Goal: Transaction & Acquisition: Purchase product/service

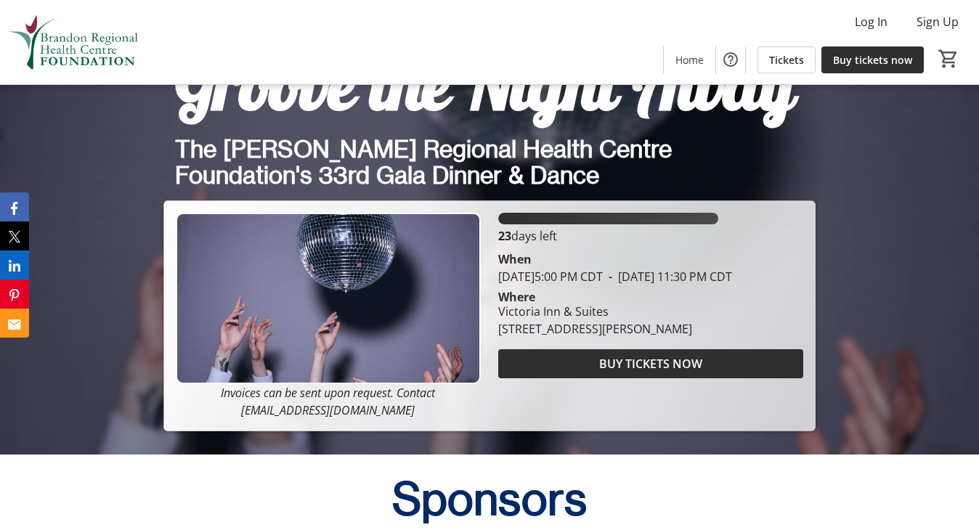
scroll to position [602, 0]
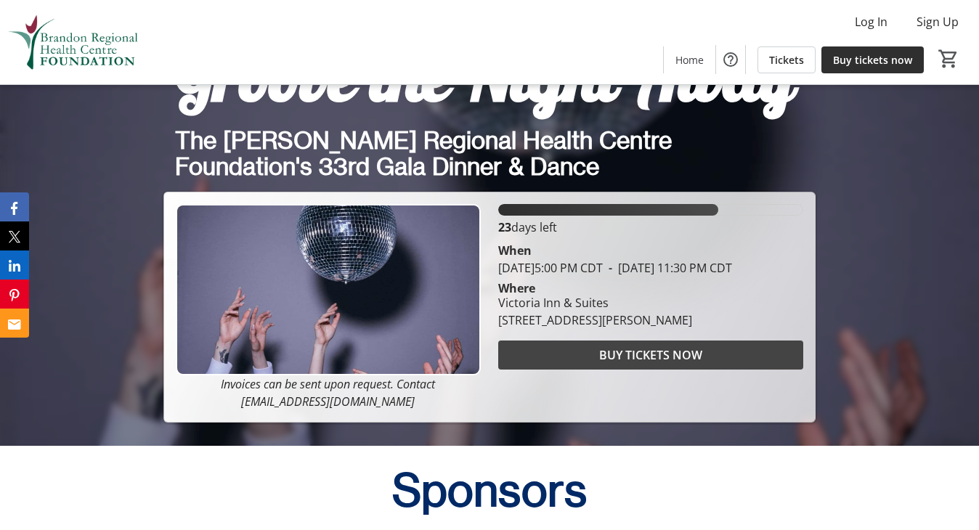
click at [542, 352] on span at bounding box center [650, 355] width 305 height 35
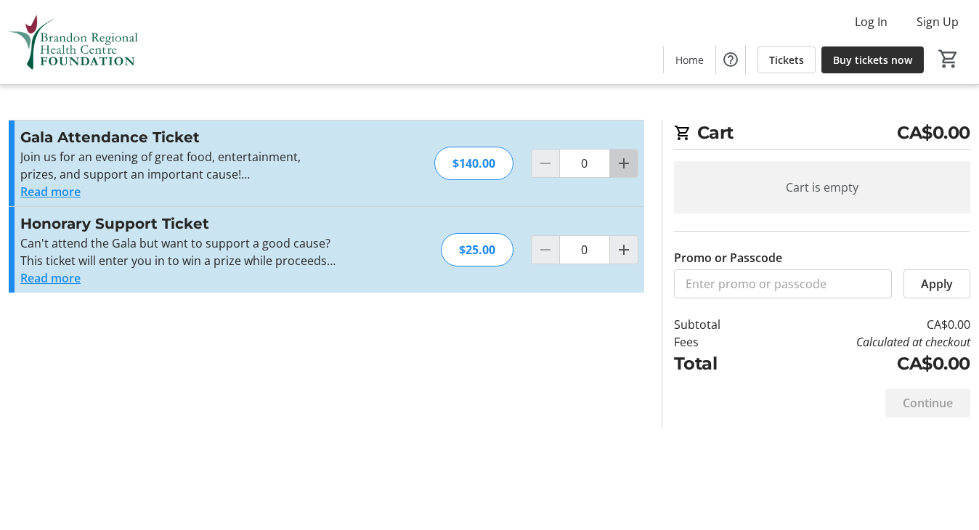
click at [623, 165] on mat-icon "Increment by one" at bounding box center [623, 163] width 17 height 17
type input "2"
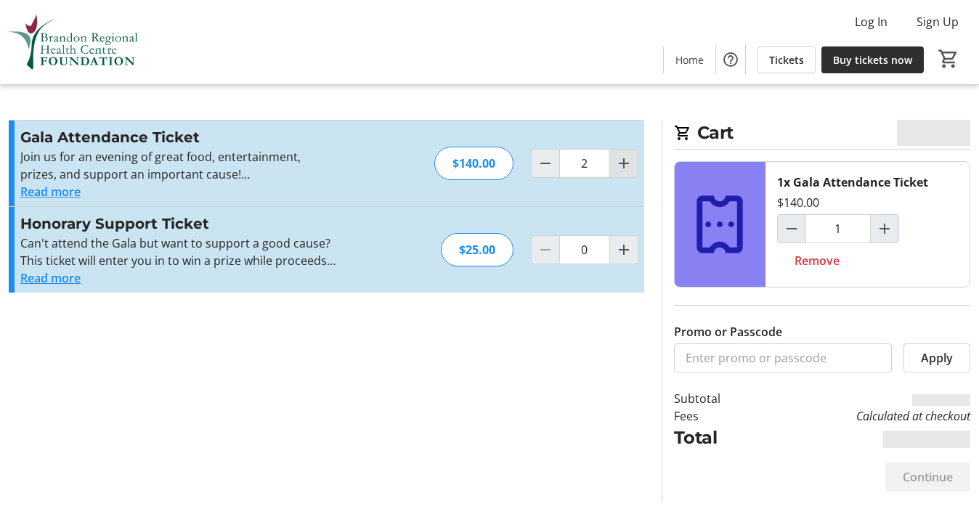
type input "2"
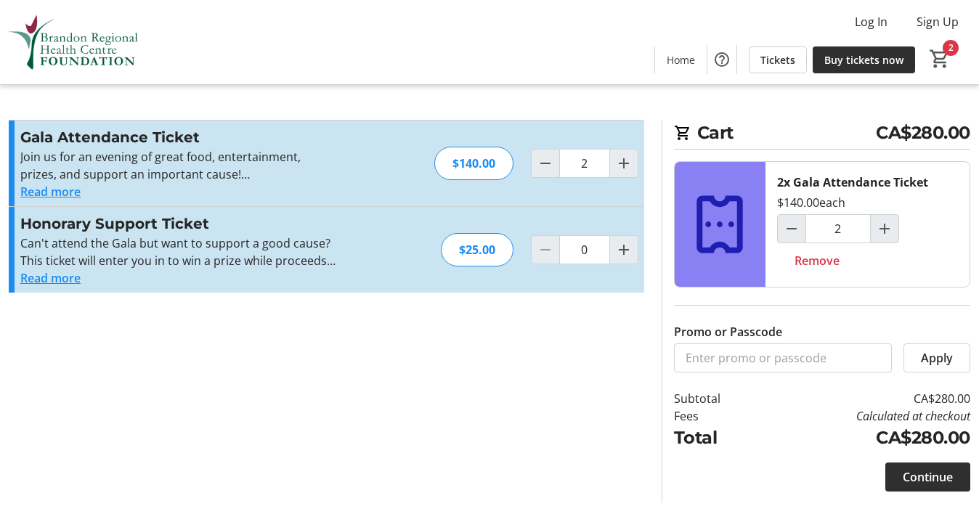
click at [66, 193] on button "Read more" at bounding box center [50, 191] width 60 height 17
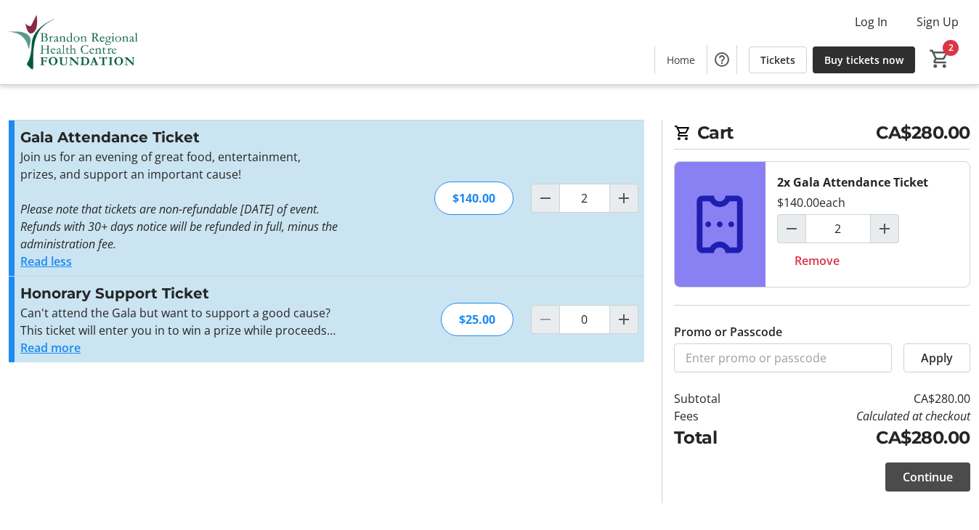
click at [925, 481] on span "Continue" at bounding box center [928, 477] width 50 height 17
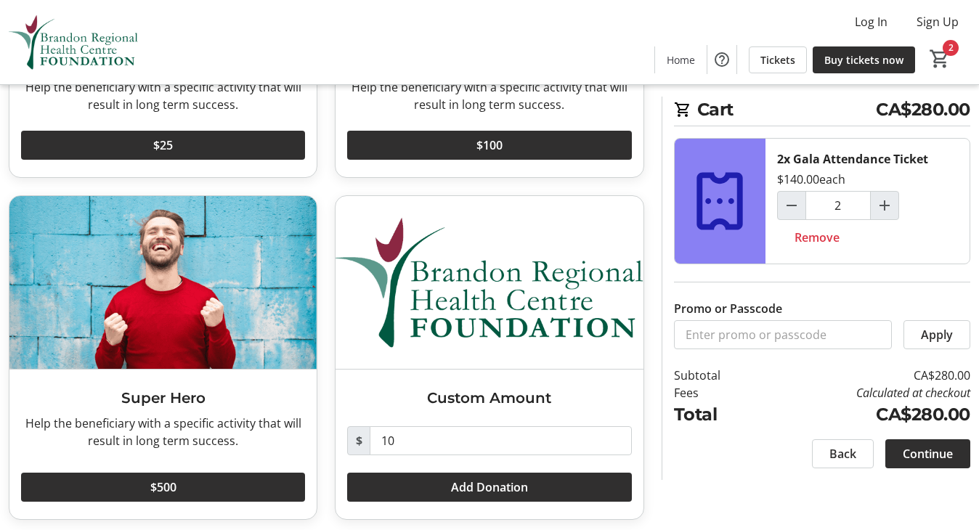
scroll to position [312, 0]
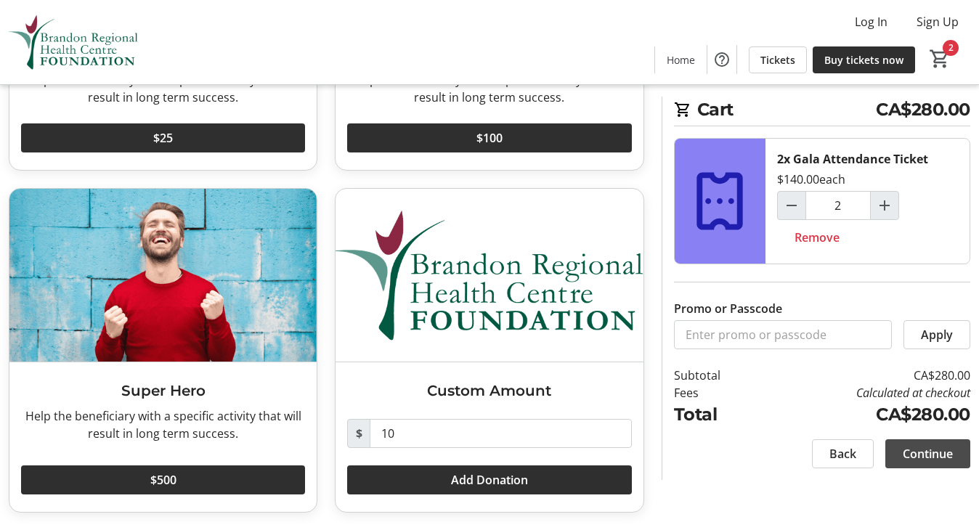
click at [908, 456] on span "Continue" at bounding box center [928, 453] width 50 height 17
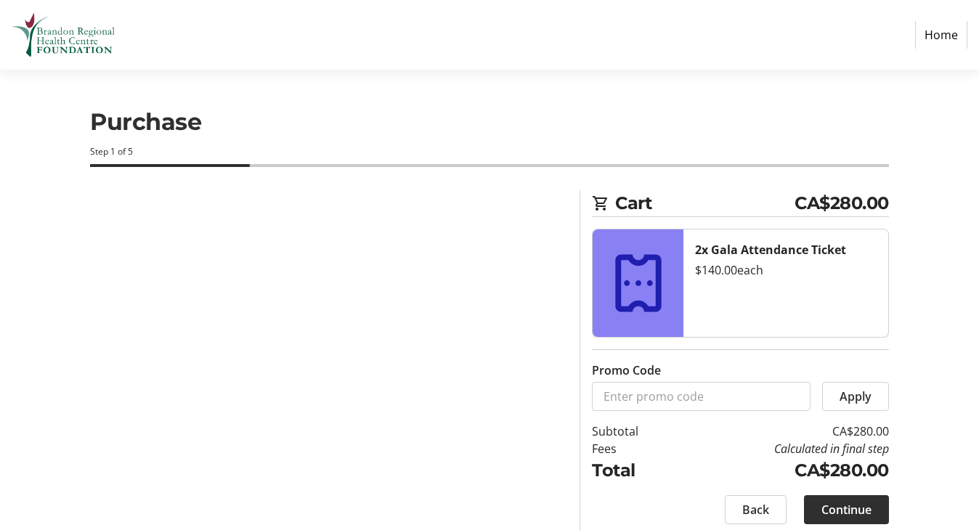
select select "CA"
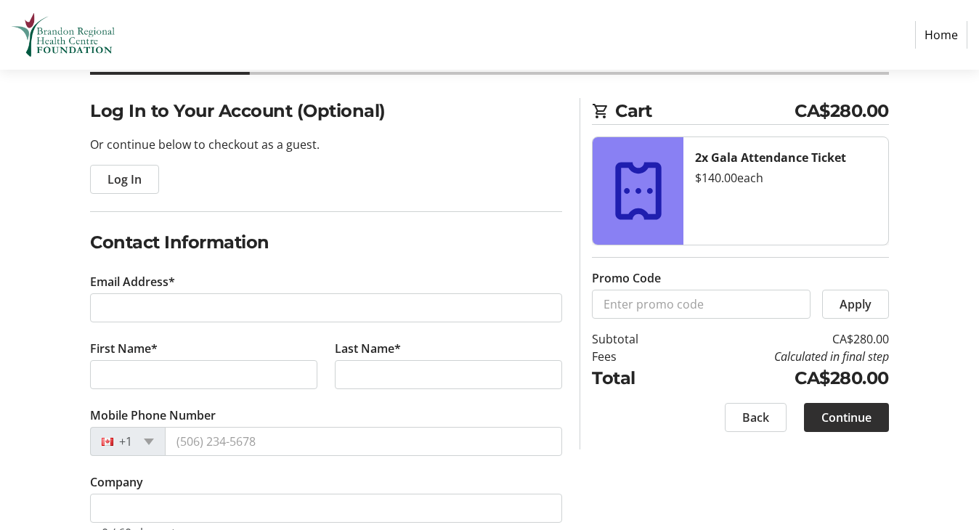
scroll to position [123, 0]
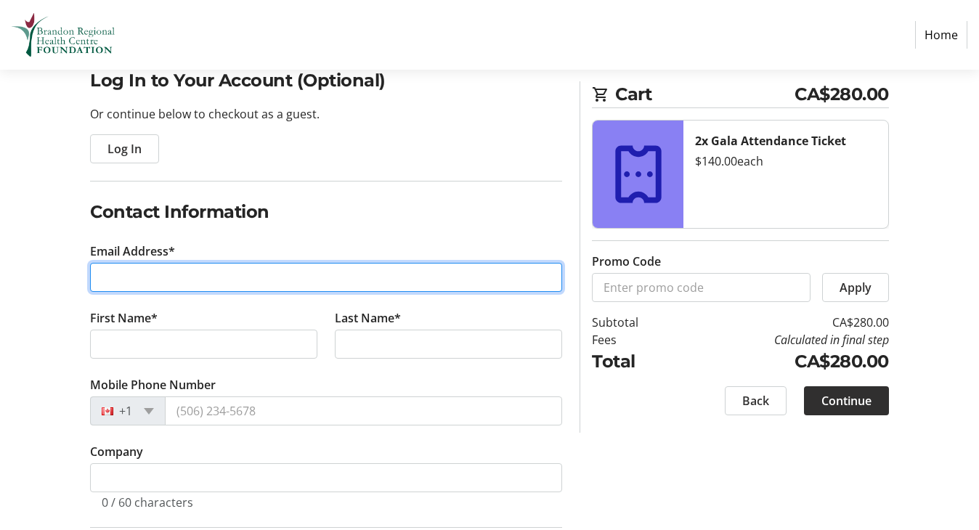
click at [108, 273] on input "Email Address*" at bounding box center [326, 277] width 472 height 29
type input "[EMAIL_ADDRESS][DOMAIN_NAME]"
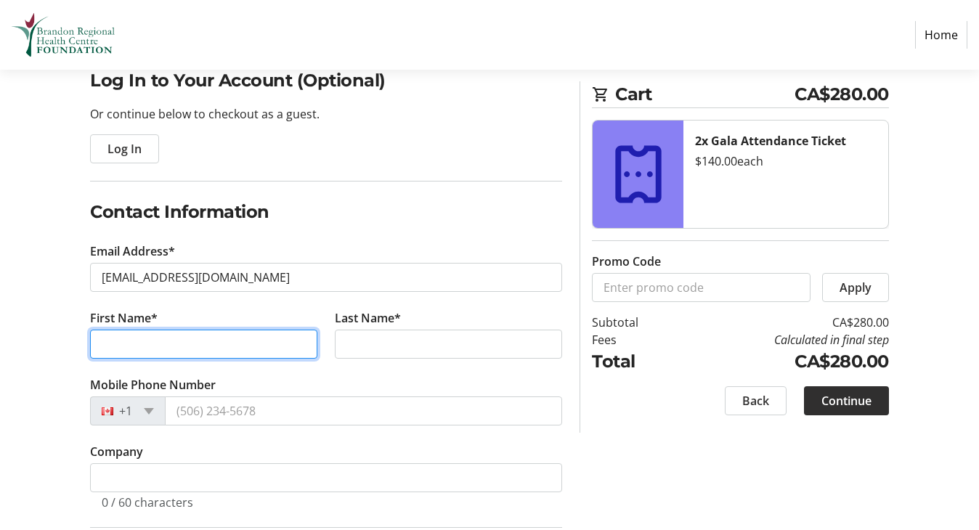
click at [128, 353] on input "First Name*" at bounding box center [203, 344] width 227 height 29
type input "Teagan"
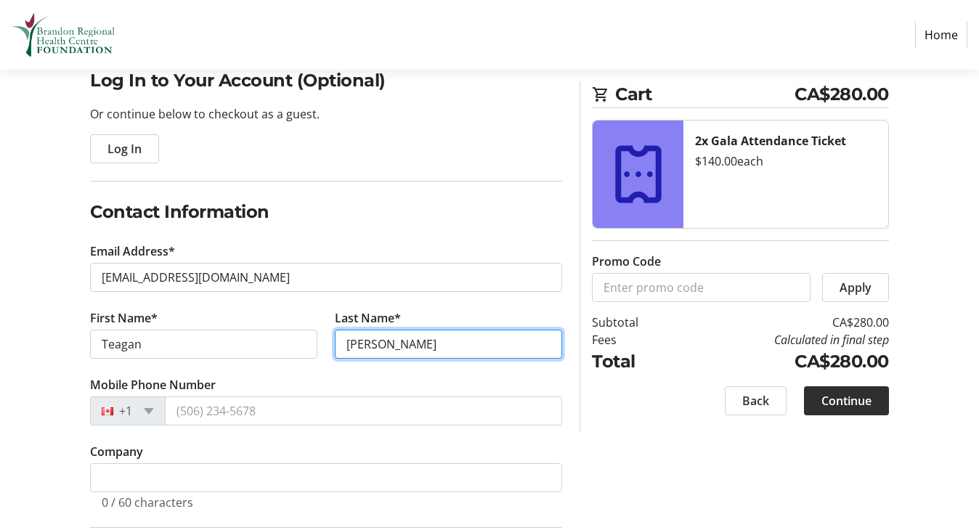
type input "[PERSON_NAME]"
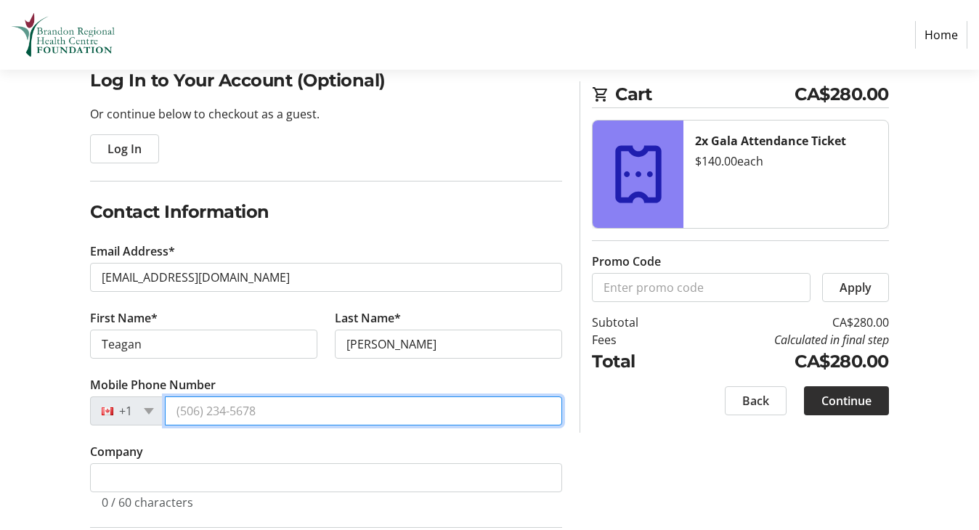
click at [185, 416] on input "Mobile Phone Number" at bounding box center [363, 411] width 397 height 29
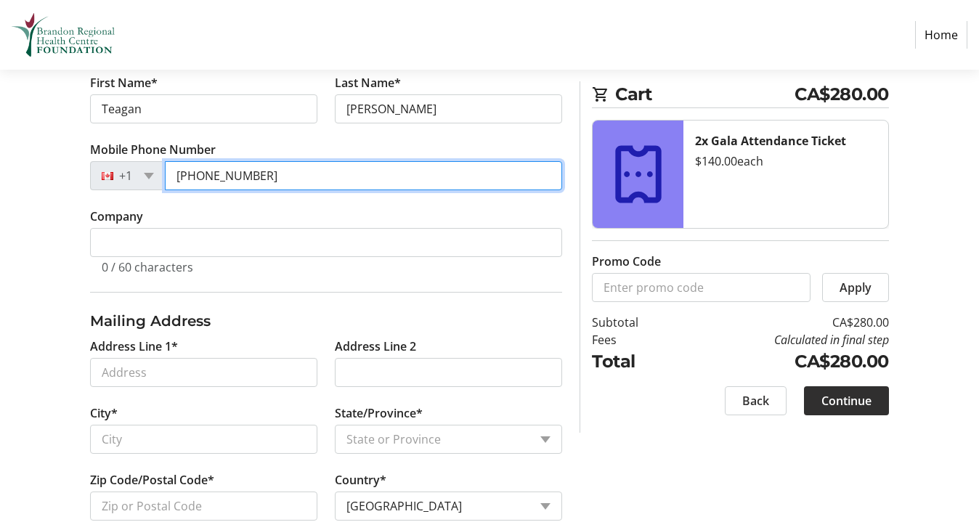
scroll to position [360, 0]
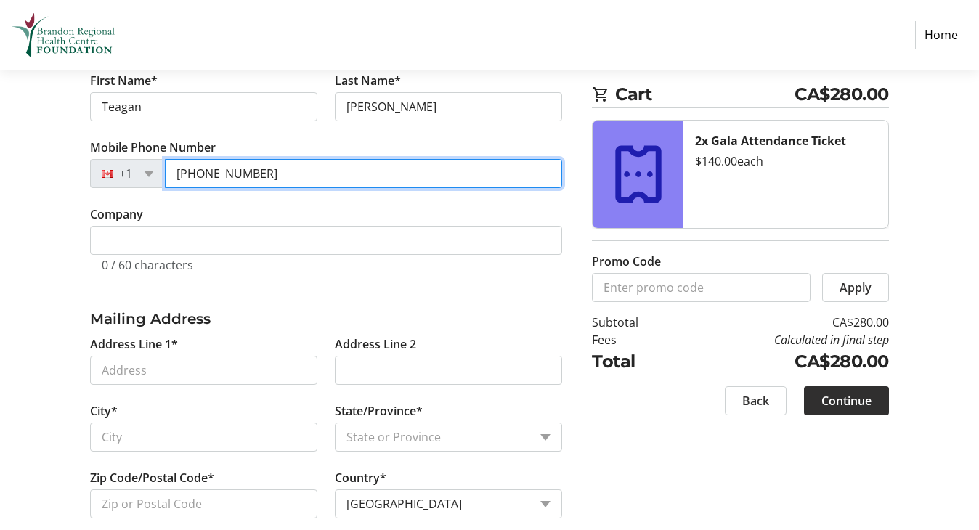
type input "[PHONE_NUMBER]"
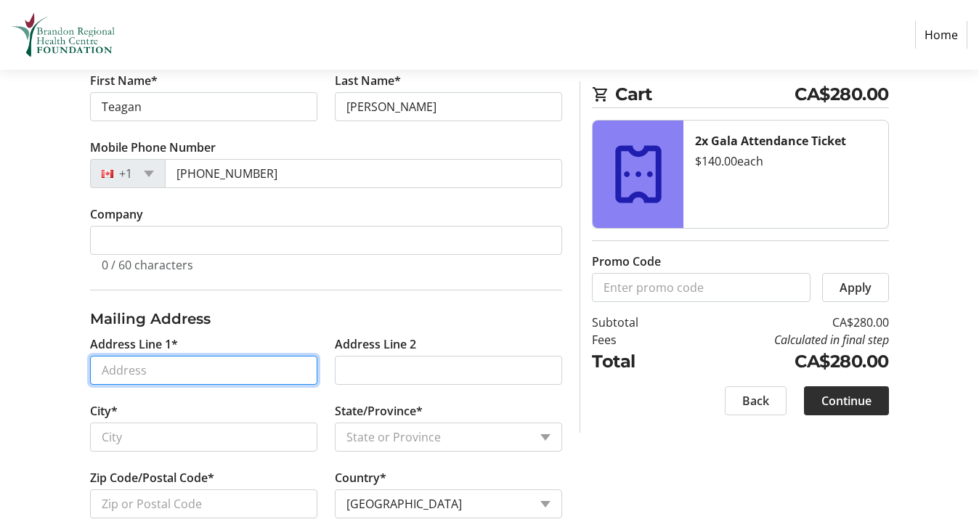
click at [198, 362] on input "Address Line 1*" at bounding box center [203, 370] width 227 height 29
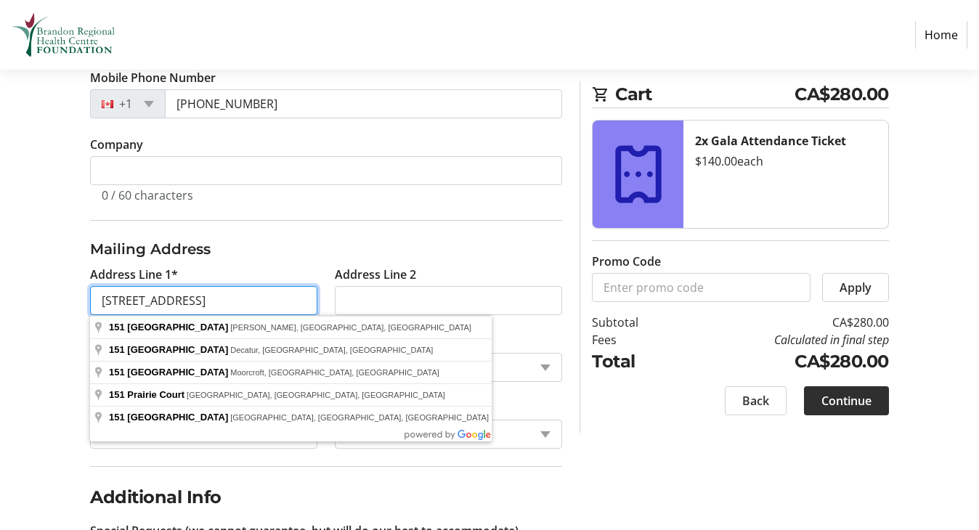
scroll to position [431, 0]
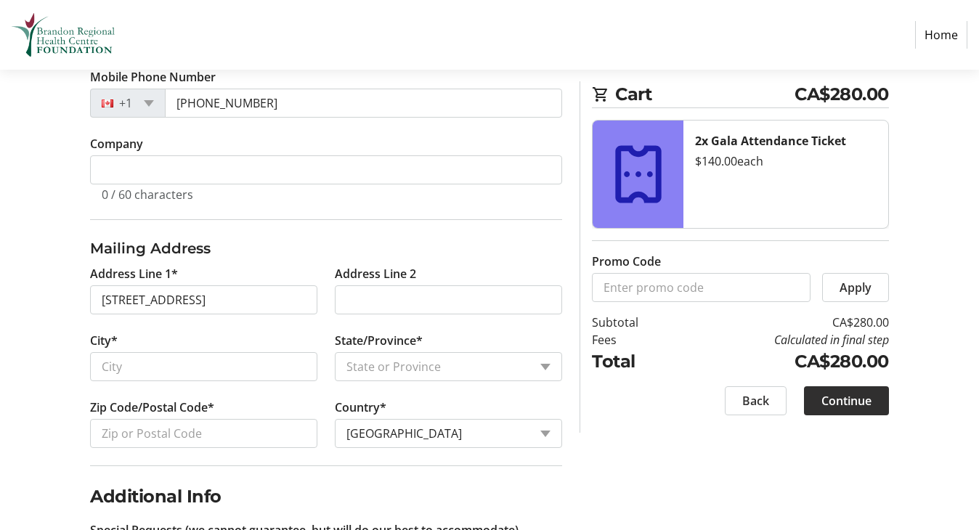
type input "[STREET_ADDRESS]"
type input "[PERSON_NAME]"
select select "MB"
type input "R7B 3S7"
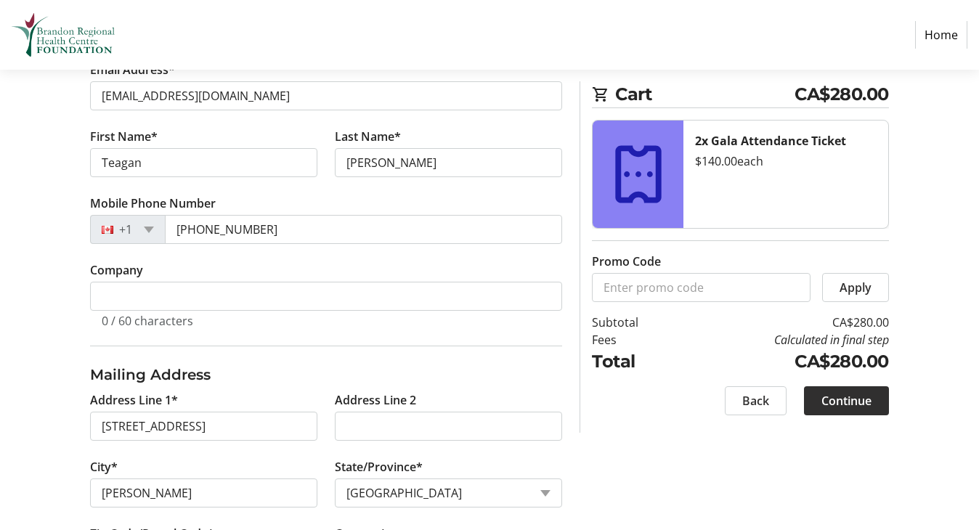
scroll to position [506, 0]
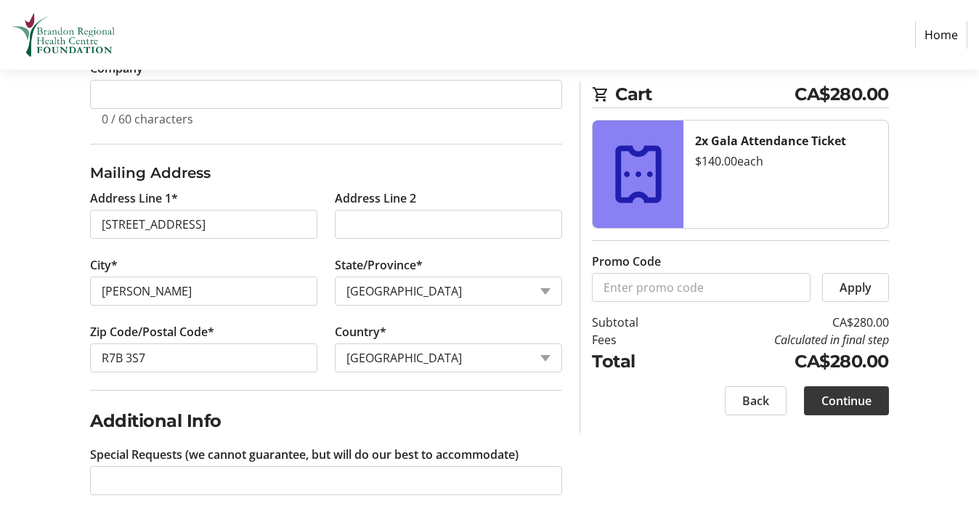
click at [834, 404] on span "Continue" at bounding box center [847, 400] width 50 height 17
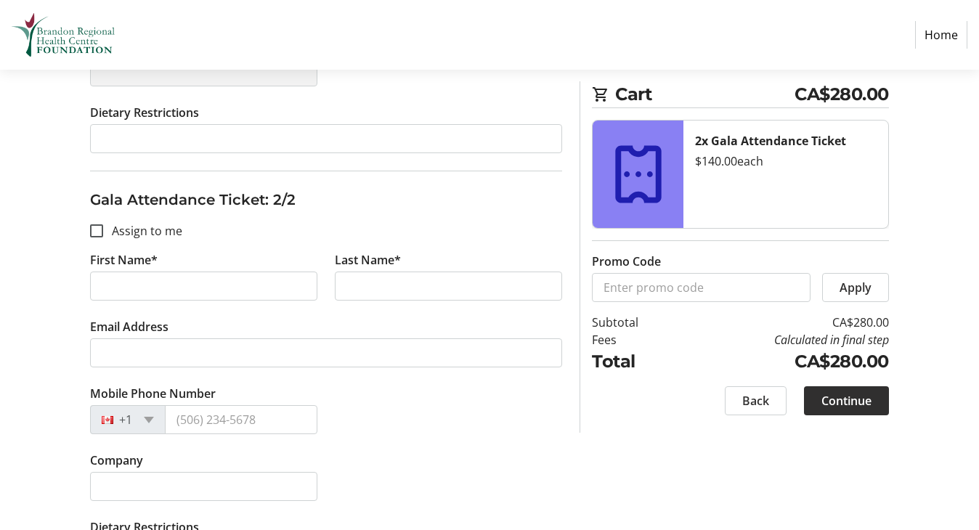
scroll to position [567, 0]
click at [92, 235] on input "Assign to me" at bounding box center [96, 229] width 13 height 13
checkbox input "true"
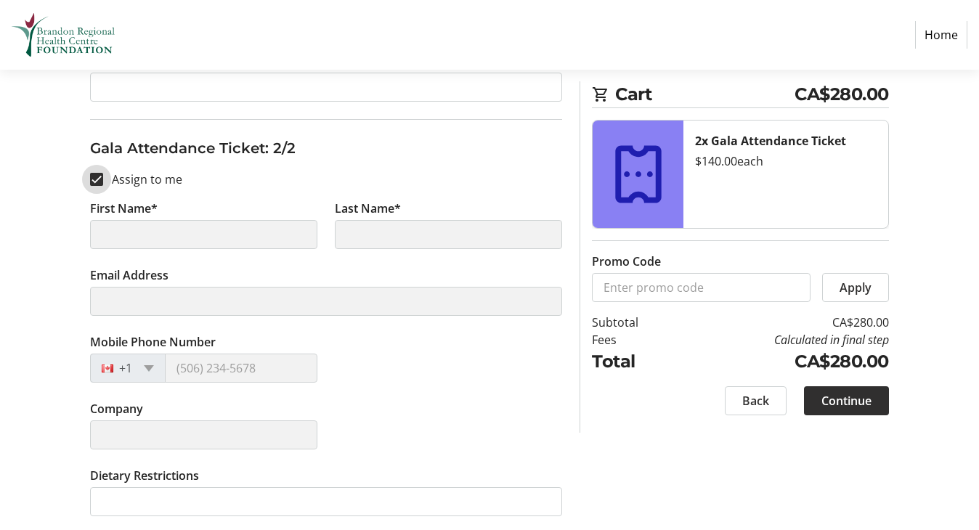
scroll to position [620, 0]
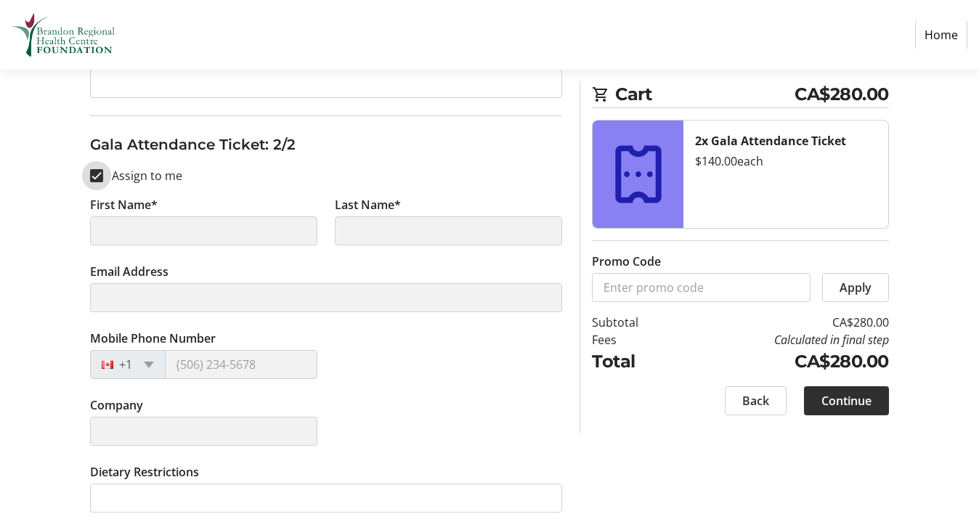
type input "Teagan"
type input "[PERSON_NAME]"
type input "[EMAIL_ADDRESS][DOMAIN_NAME]"
type input "[PHONE_NUMBER]"
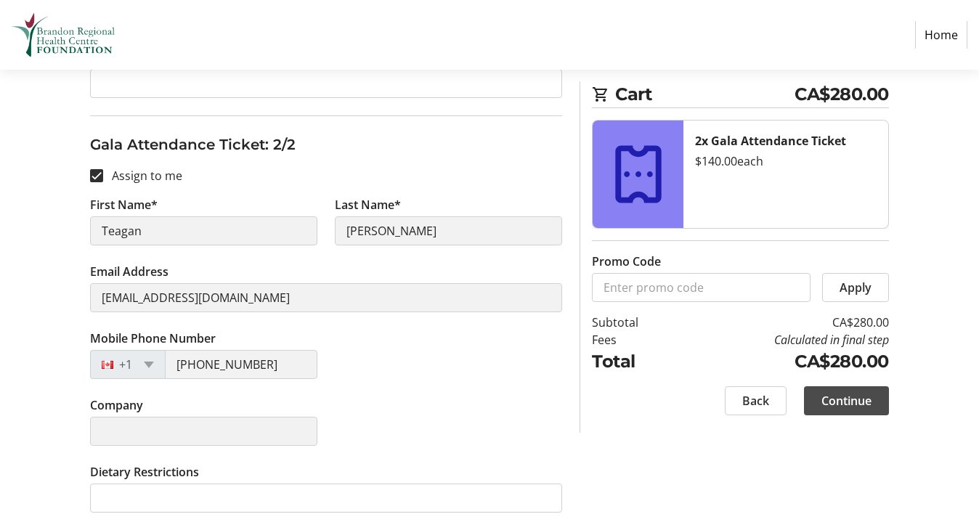
click at [830, 400] on span "Continue" at bounding box center [847, 400] width 50 height 17
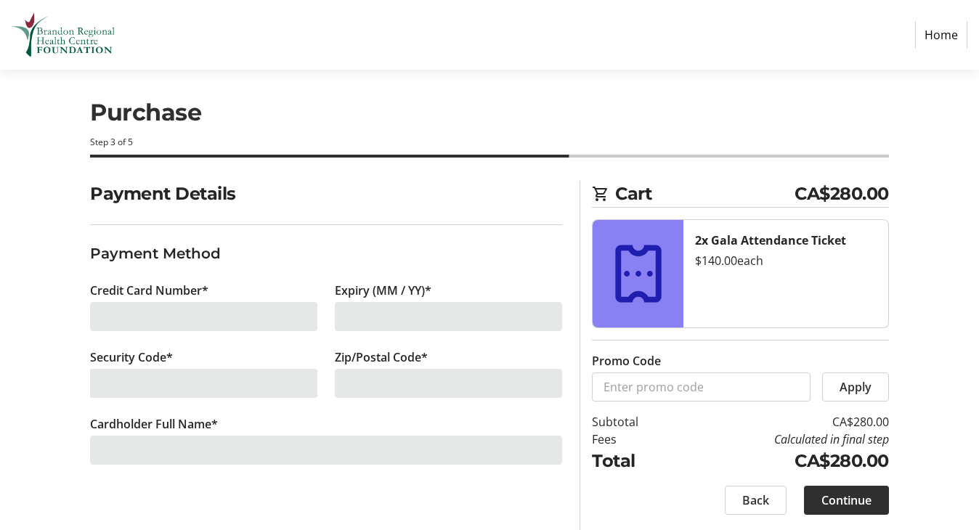
scroll to position [12, 0]
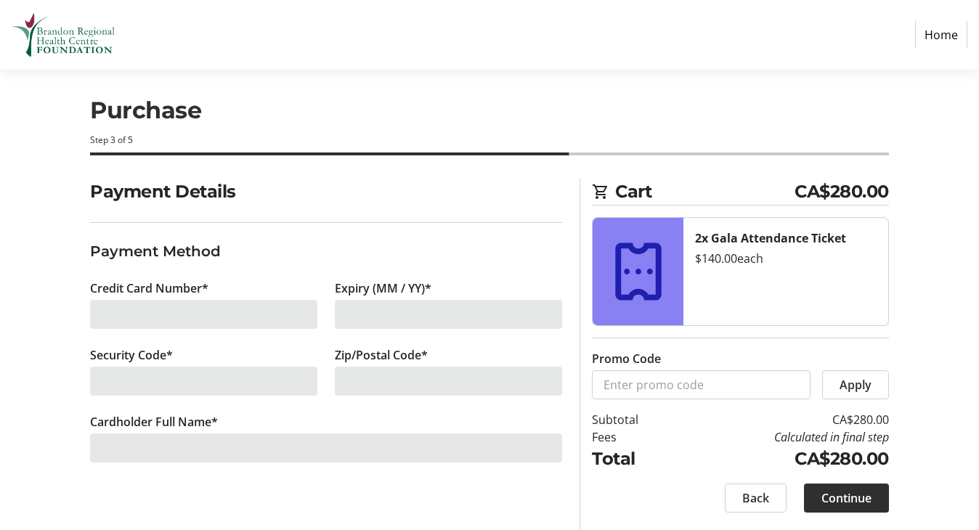
click at [195, 317] on div at bounding box center [203, 314] width 227 height 29
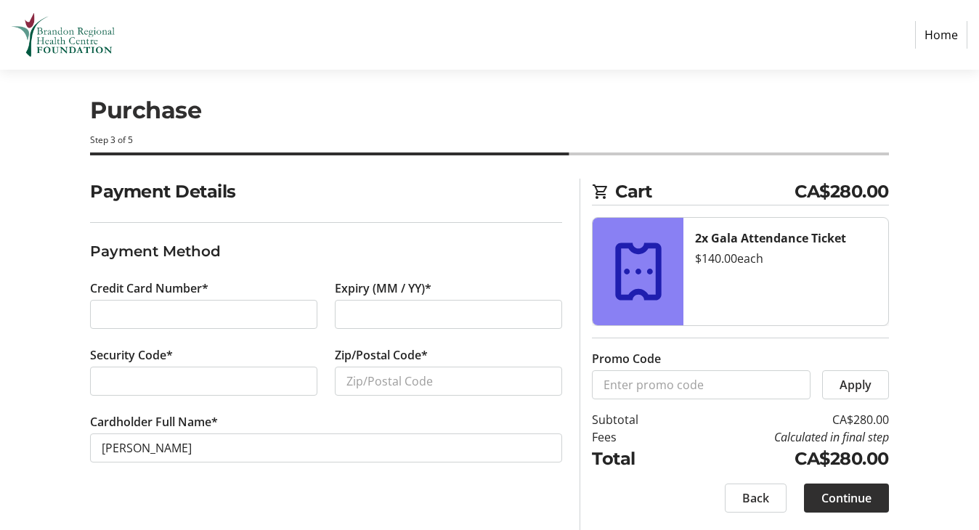
click at [108, 396] on div "Security Code*" at bounding box center [203, 380] width 245 height 67
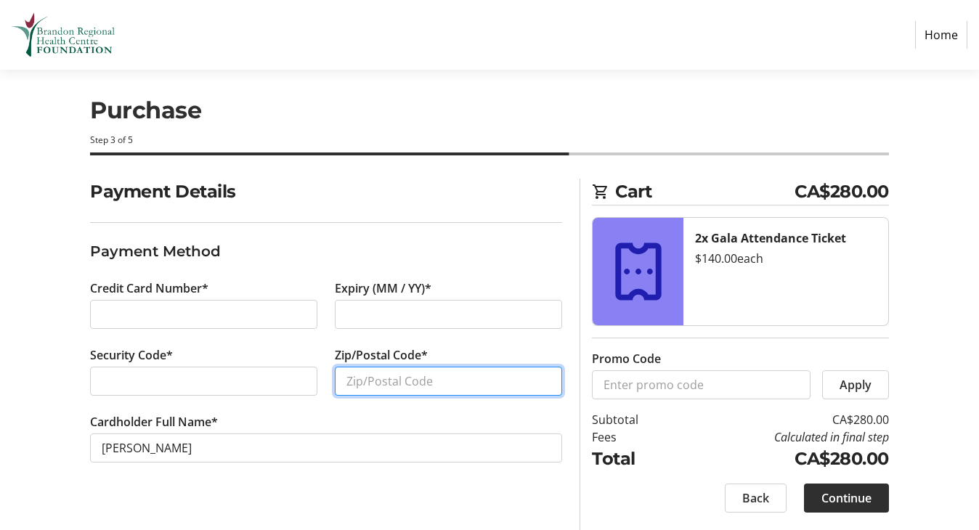
click at [366, 386] on input "Zip/Postal Code*" at bounding box center [448, 381] width 227 height 29
type input "R7B 3S7"
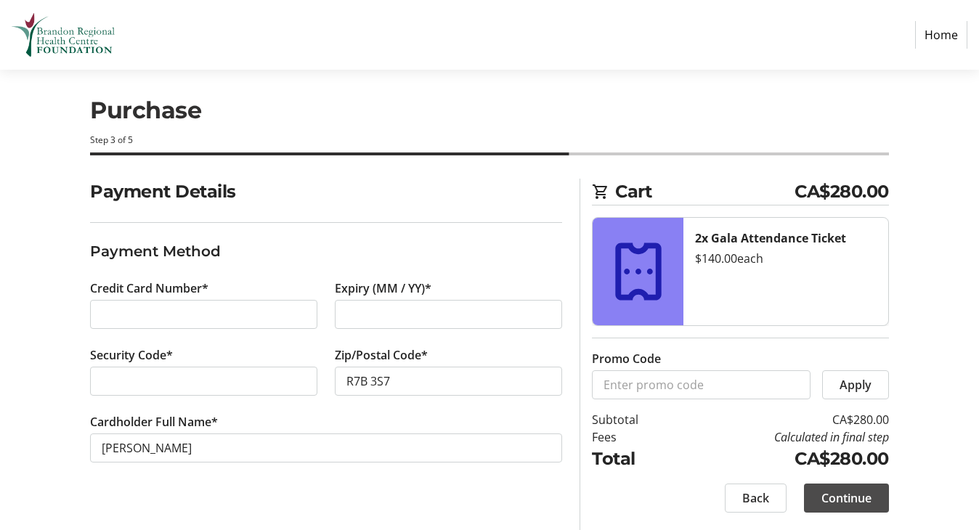
click at [827, 499] on span "Continue" at bounding box center [847, 498] width 50 height 17
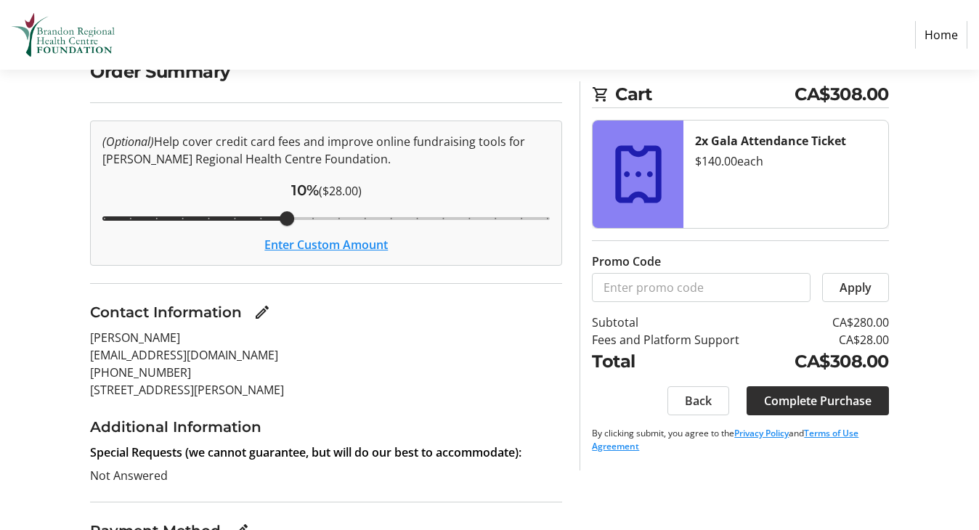
scroll to position [136, 0]
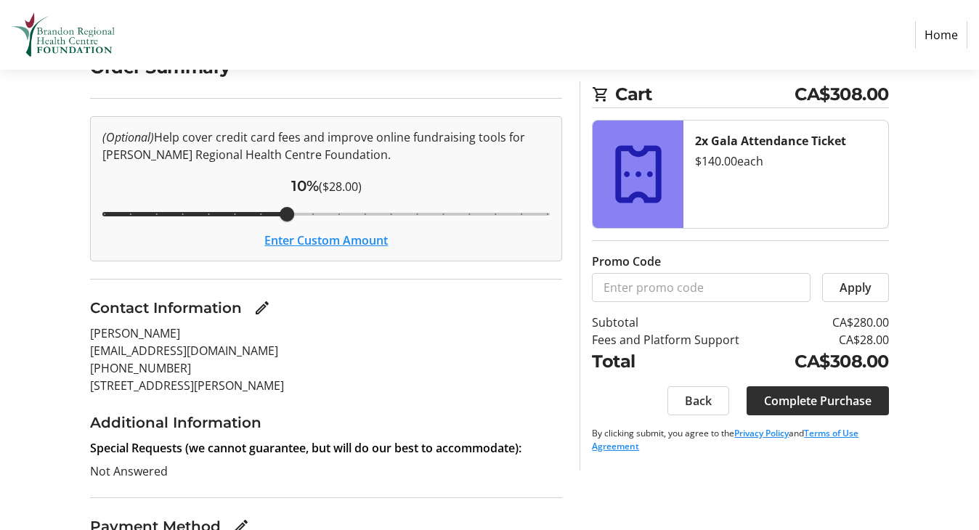
click at [182, 213] on input "Cover fees percentage" at bounding box center [326, 214] width 478 height 32
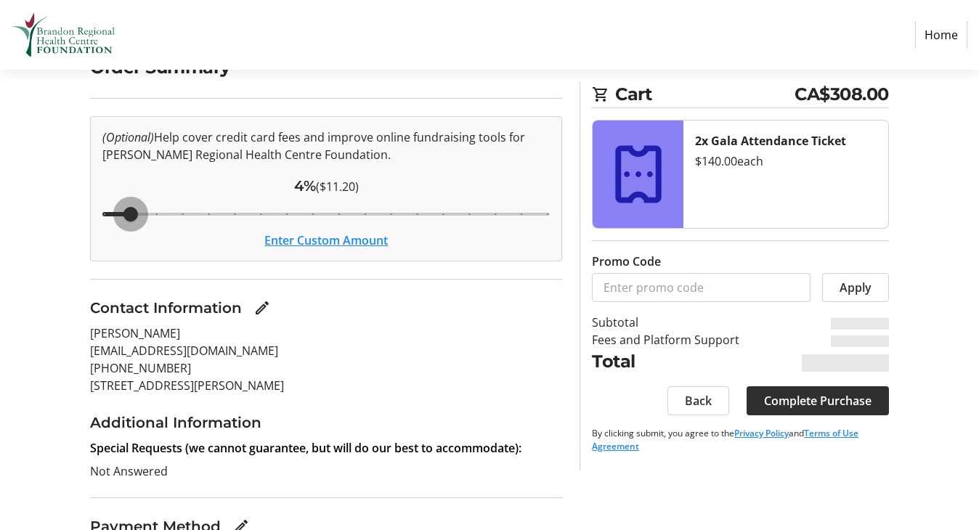
click at [137, 214] on input "Cover fees percentage" at bounding box center [326, 214] width 478 height 32
click at [103, 212] on input "Cover fees percentage" at bounding box center [326, 214] width 478 height 32
drag, startPoint x: 105, startPoint y: 216, endPoint x: 92, endPoint y: 216, distance: 13.1
click at [92, 216] on input "Cover fees percentage" at bounding box center [326, 214] width 478 height 32
click at [117, 215] on input "Cover fees percentage" at bounding box center [326, 214] width 478 height 32
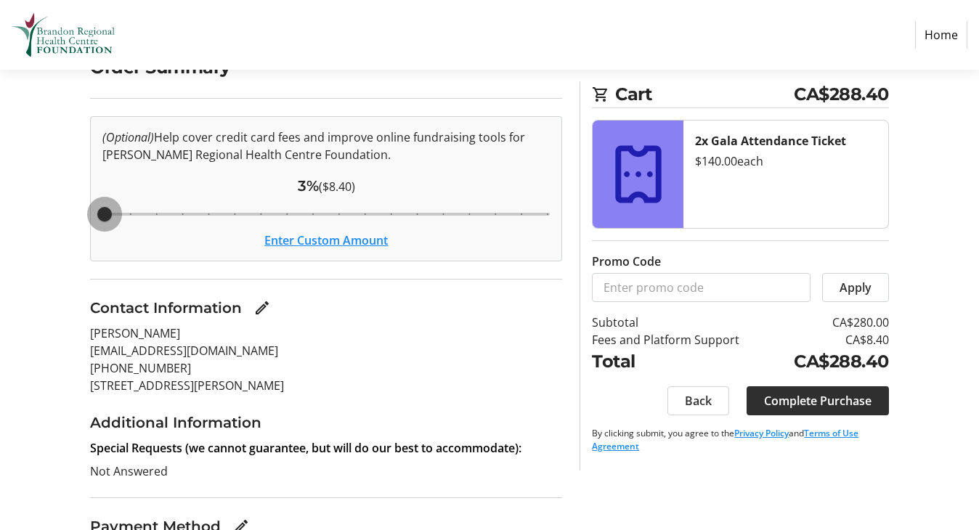
click at [113, 214] on input "Cover fees percentage" at bounding box center [326, 214] width 478 height 32
click at [121, 214] on input "Cover fees percentage" at bounding box center [326, 214] width 478 height 32
click at [113, 213] on input "Cover fees percentage" at bounding box center [326, 214] width 478 height 32
click at [128, 214] on input "Cover fees percentage" at bounding box center [326, 214] width 478 height 32
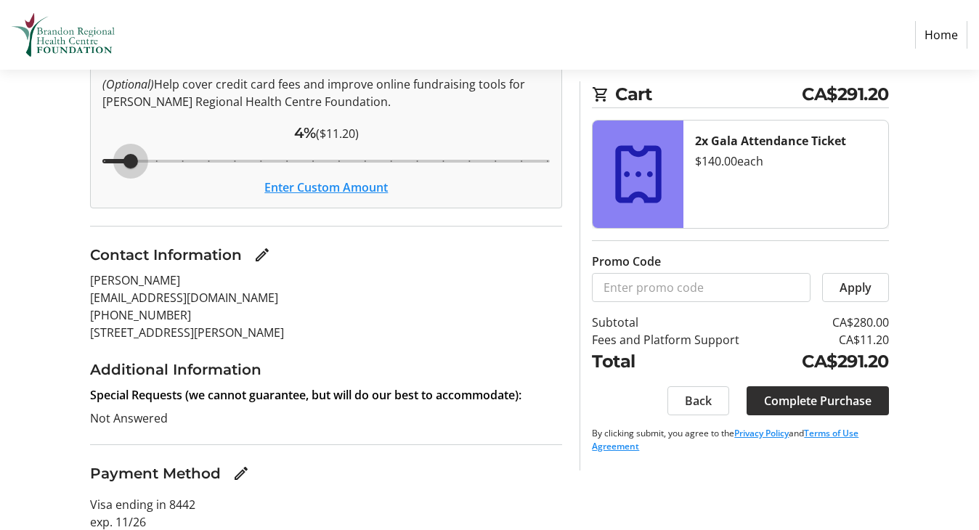
scroll to position [185, 0]
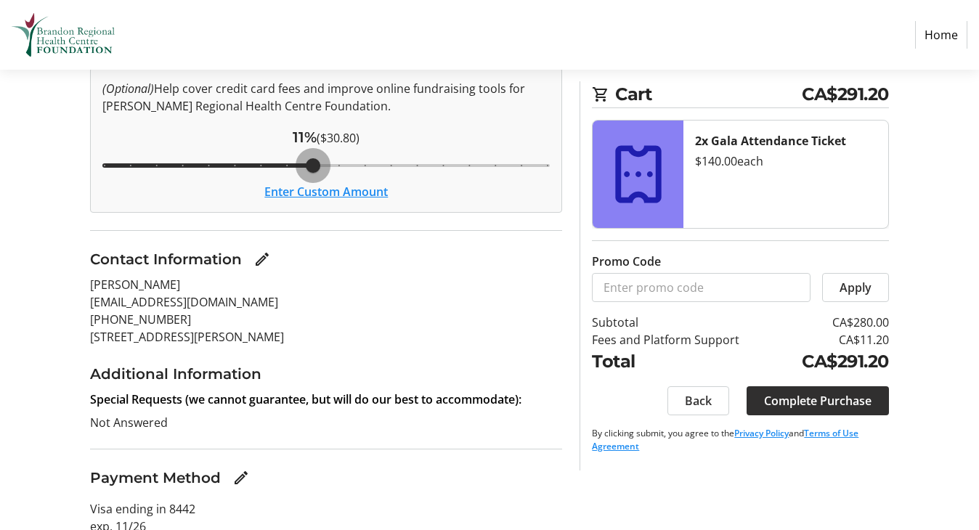
click at [316, 165] on input "Cover fees percentage" at bounding box center [326, 166] width 478 height 32
click at [334, 165] on input "Cover fees percentage" at bounding box center [326, 166] width 478 height 32
click at [356, 166] on input "Cover fees percentage" at bounding box center [326, 166] width 478 height 32
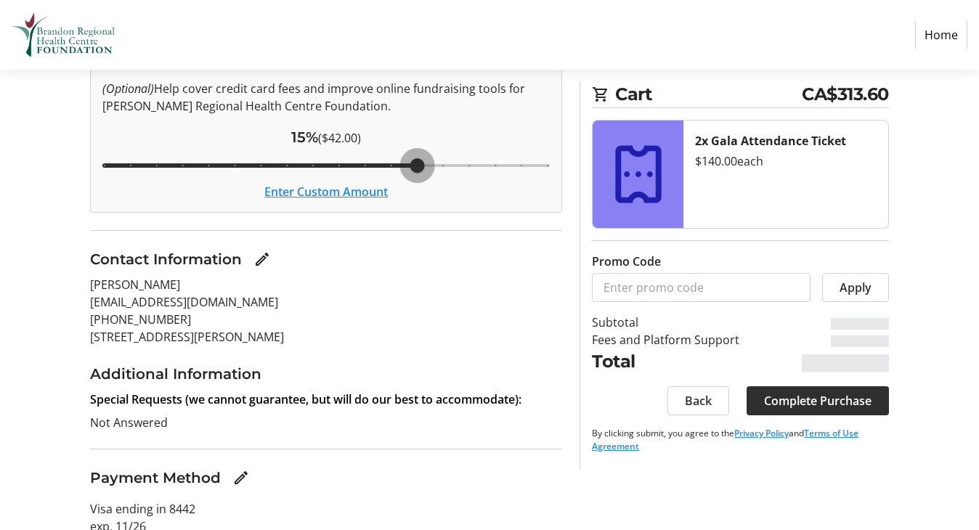
click at [415, 168] on input "Cover fees percentage" at bounding box center [326, 166] width 478 height 32
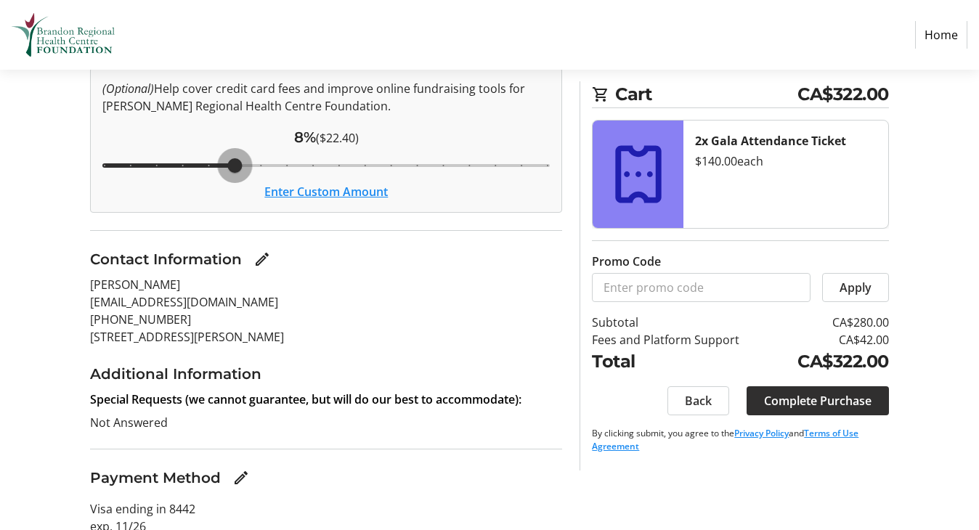
click at [236, 165] on input "Cover fees percentage" at bounding box center [326, 166] width 478 height 32
click at [209, 166] on input "Cover fees percentage" at bounding box center [326, 166] width 478 height 32
click at [259, 168] on input "Cover fees percentage" at bounding box center [326, 166] width 478 height 32
click at [284, 167] on input "Cover fees percentage" at bounding box center [326, 166] width 478 height 32
type input "4"
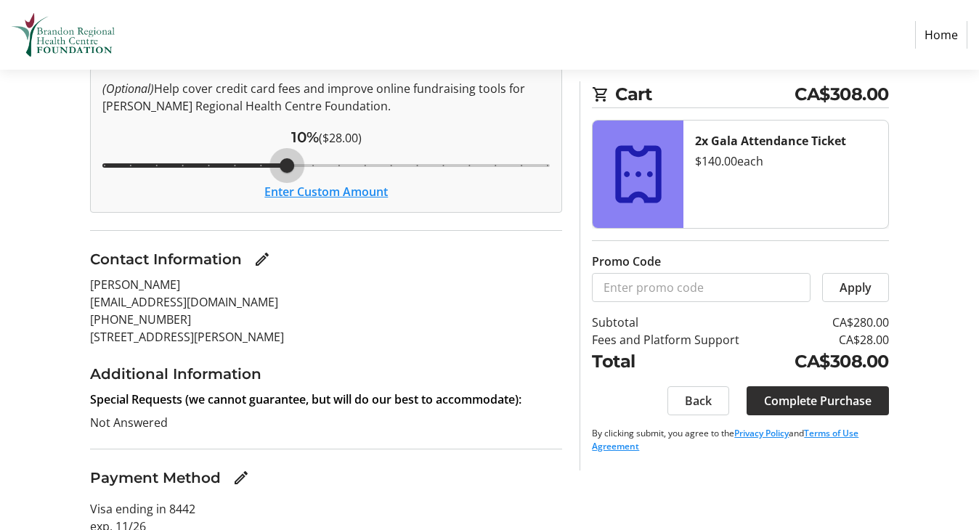
click at [129, 166] on input "Cover fees percentage" at bounding box center [326, 166] width 478 height 32
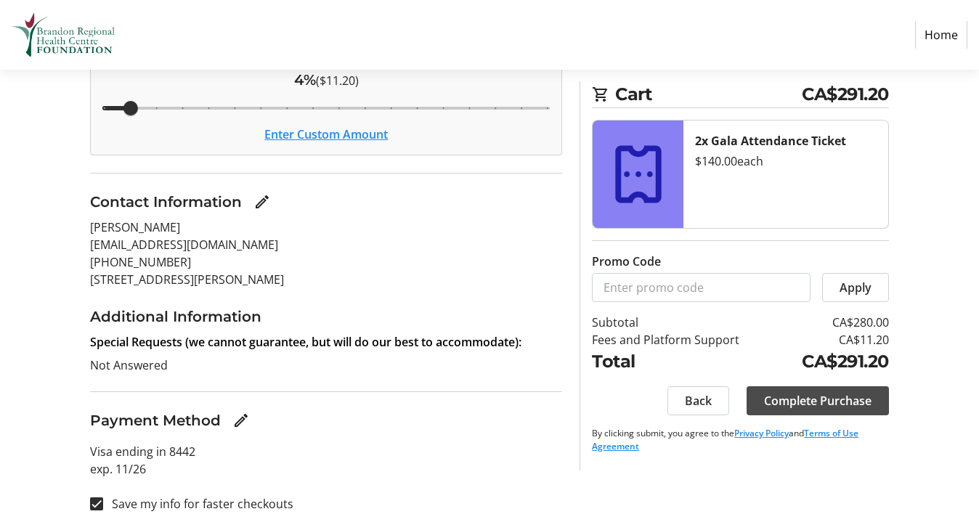
click at [782, 402] on span "Complete Purchase" at bounding box center [818, 400] width 108 height 17
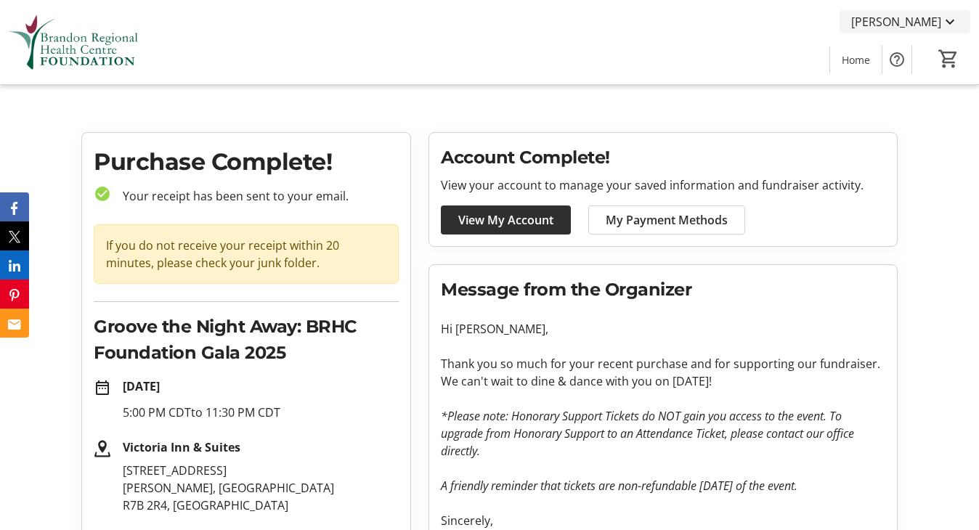
click at [885, 21] on span "[PERSON_NAME]" at bounding box center [896, 21] width 90 height 17
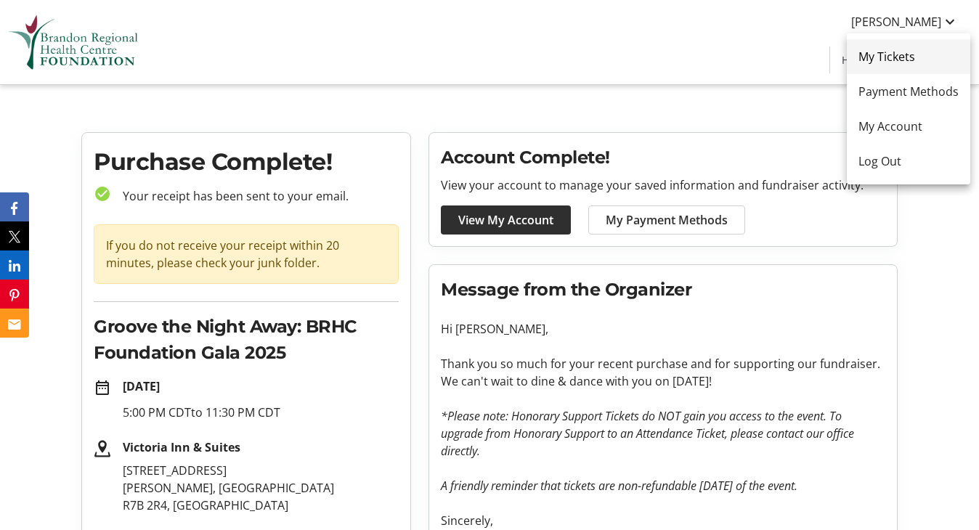
click at [867, 49] on span "My Tickets" at bounding box center [909, 56] width 100 height 17
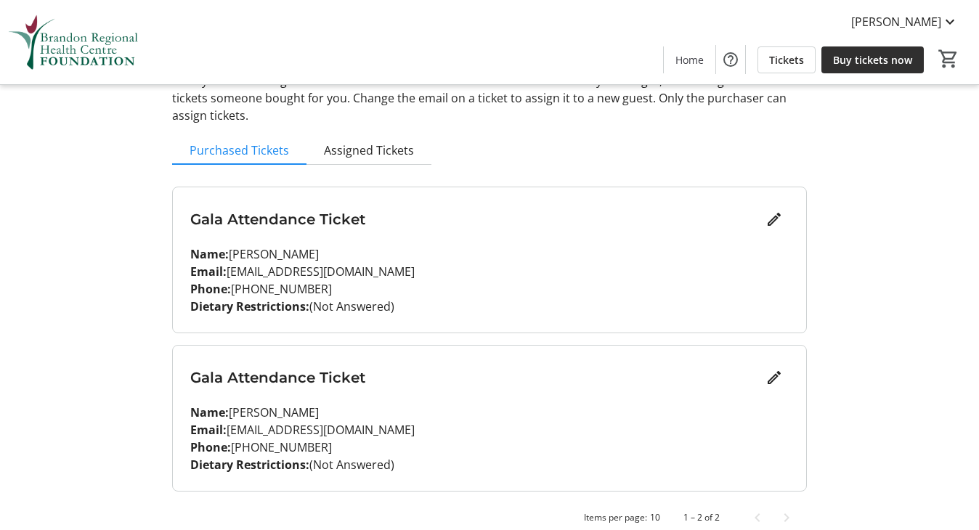
scroll to position [114, 0]
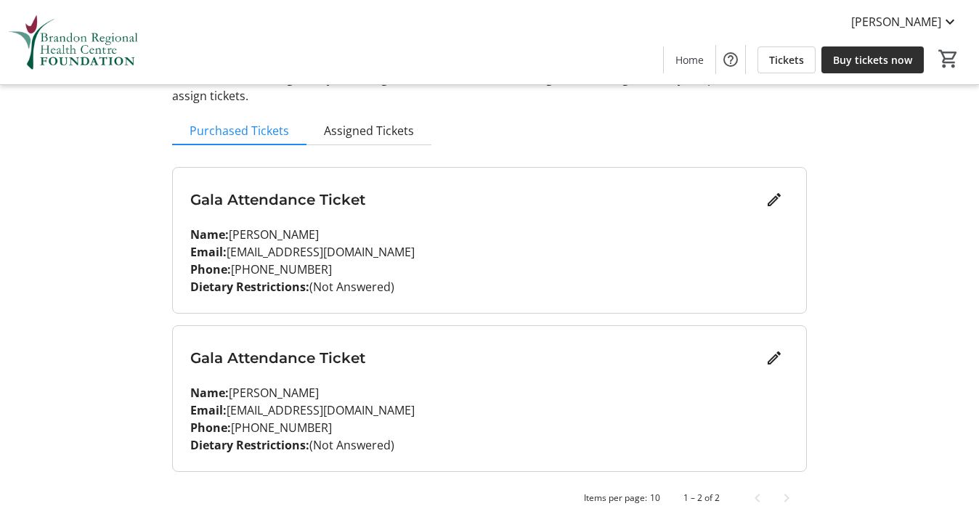
click at [582, 270] on p "Phone: [PHONE_NUMBER]" at bounding box center [489, 269] width 599 height 17
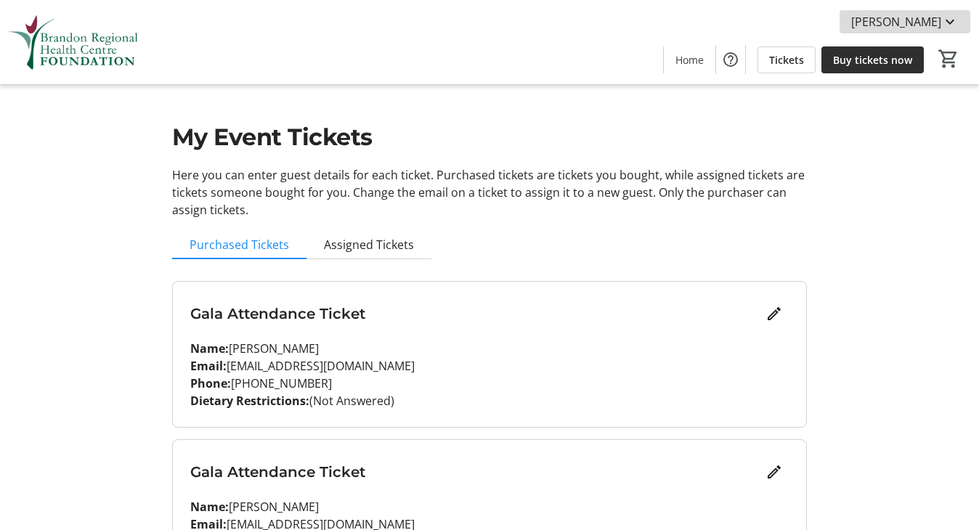
click at [909, 21] on span "[PERSON_NAME]" at bounding box center [896, 21] width 90 height 17
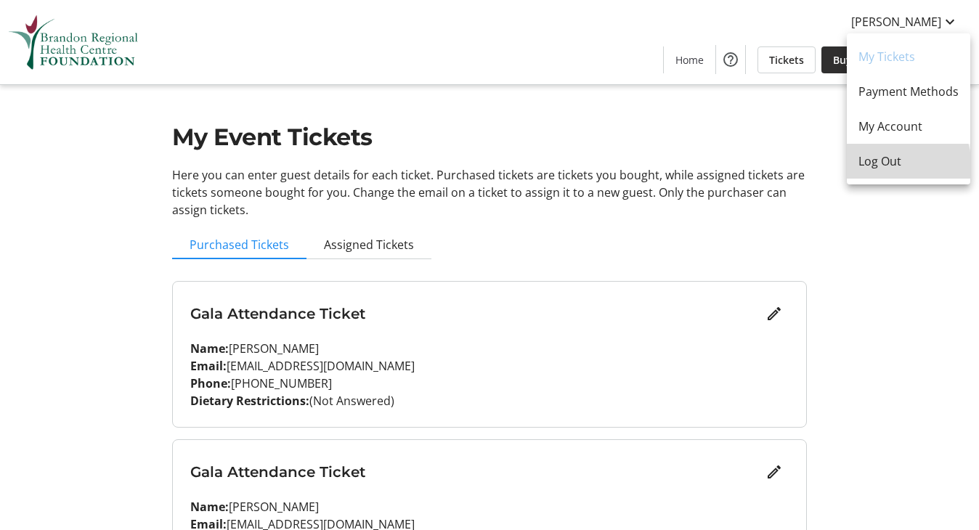
click at [881, 168] on span "Log Out" at bounding box center [909, 161] width 100 height 17
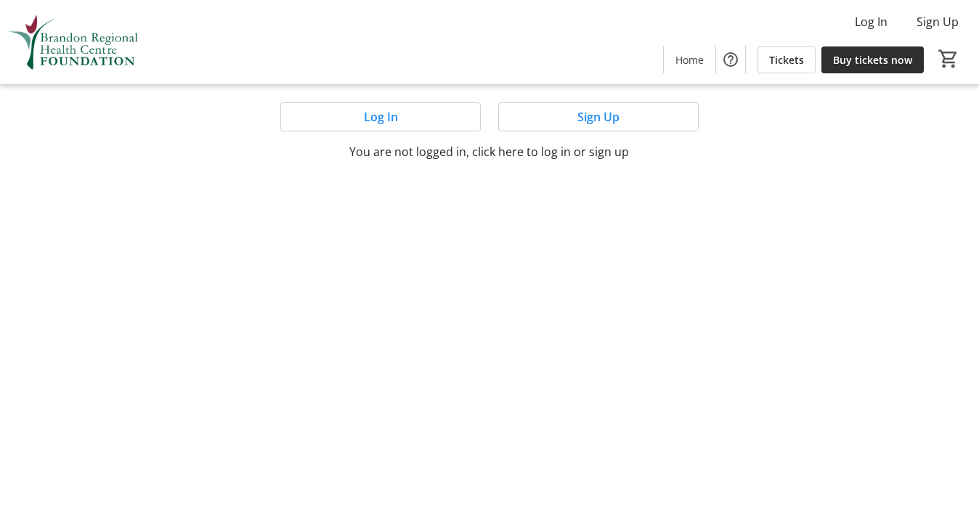
click at [567, 166] on mat-sidenav-content "Log In Sign Up Home Tickets Buy tickets now 0 Home Tickets Buy tickets now Log …" at bounding box center [489, 265] width 979 height 530
